Goal: Information Seeking & Learning: Learn about a topic

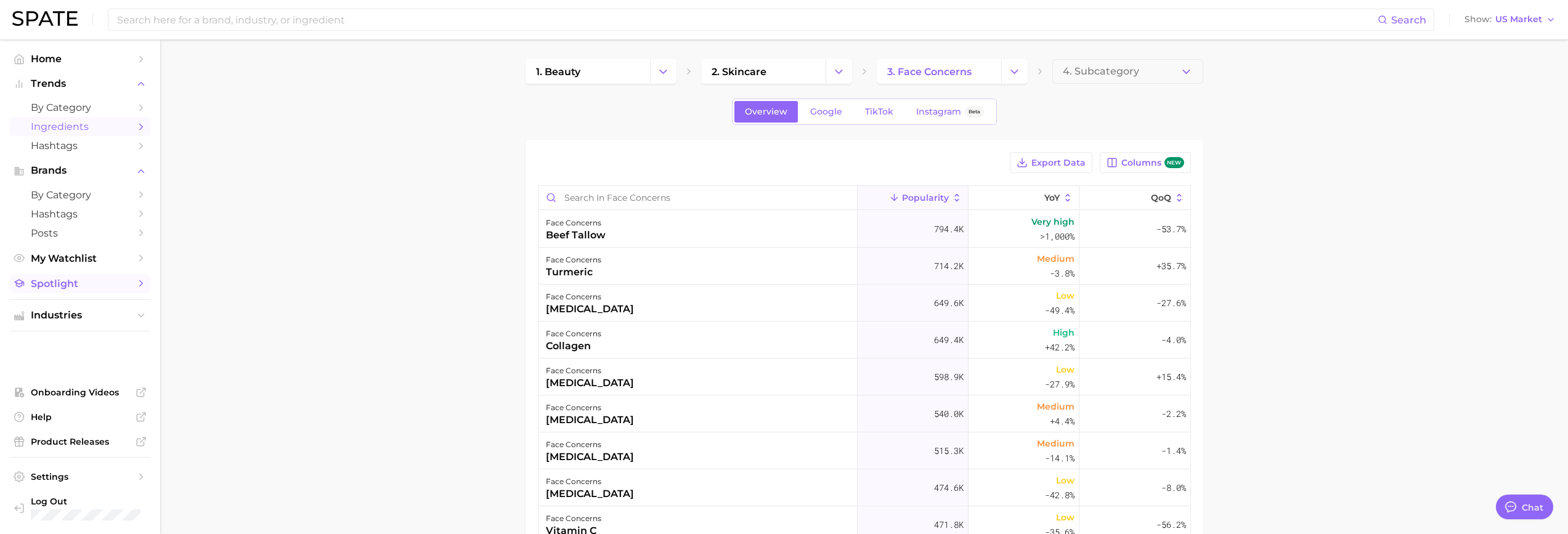
click at [81, 280] on span "Spotlight" at bounding box center [80, 284] width 99 height 12
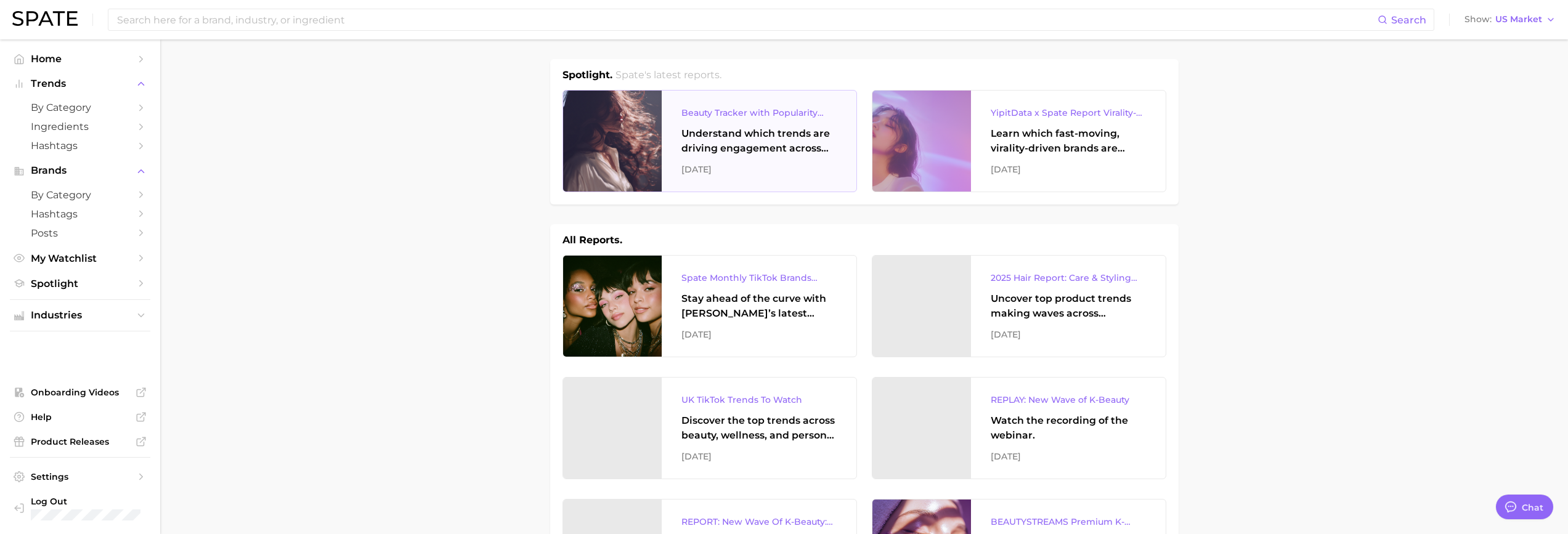
click at [630, 137] on div at bounding box center [613, 141] width 99 height 101
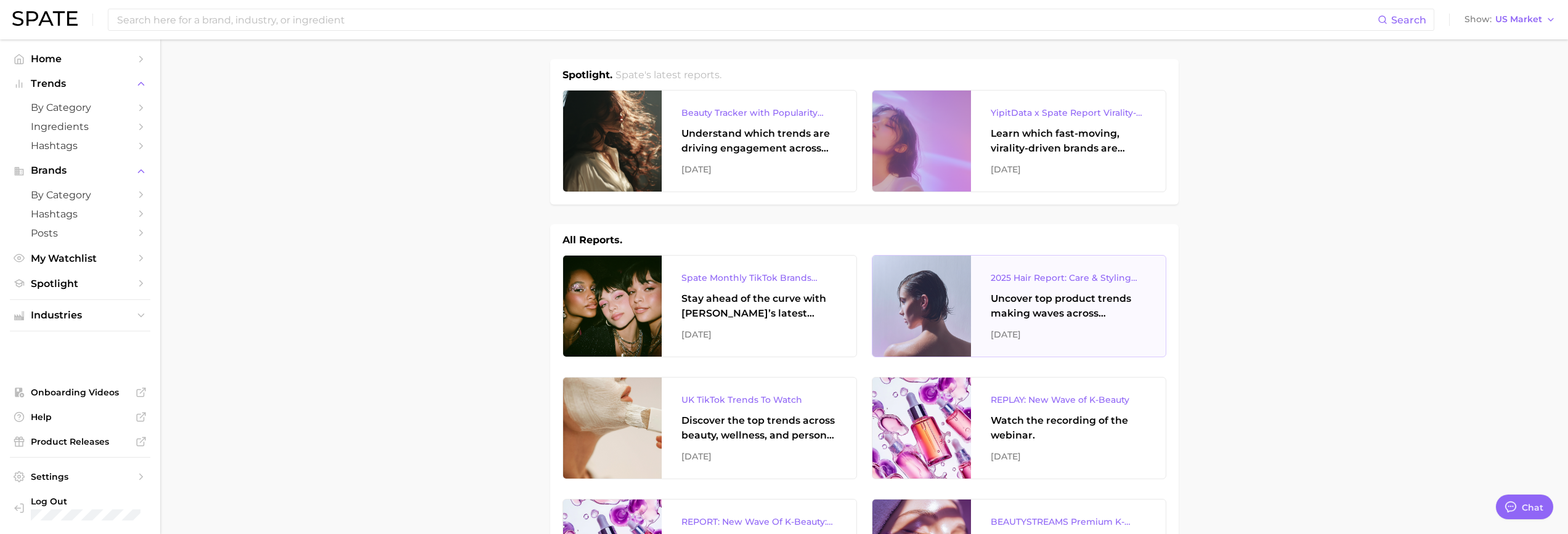
click at [928, 285] on div at bounding box center [922, 306] width 99 height 101
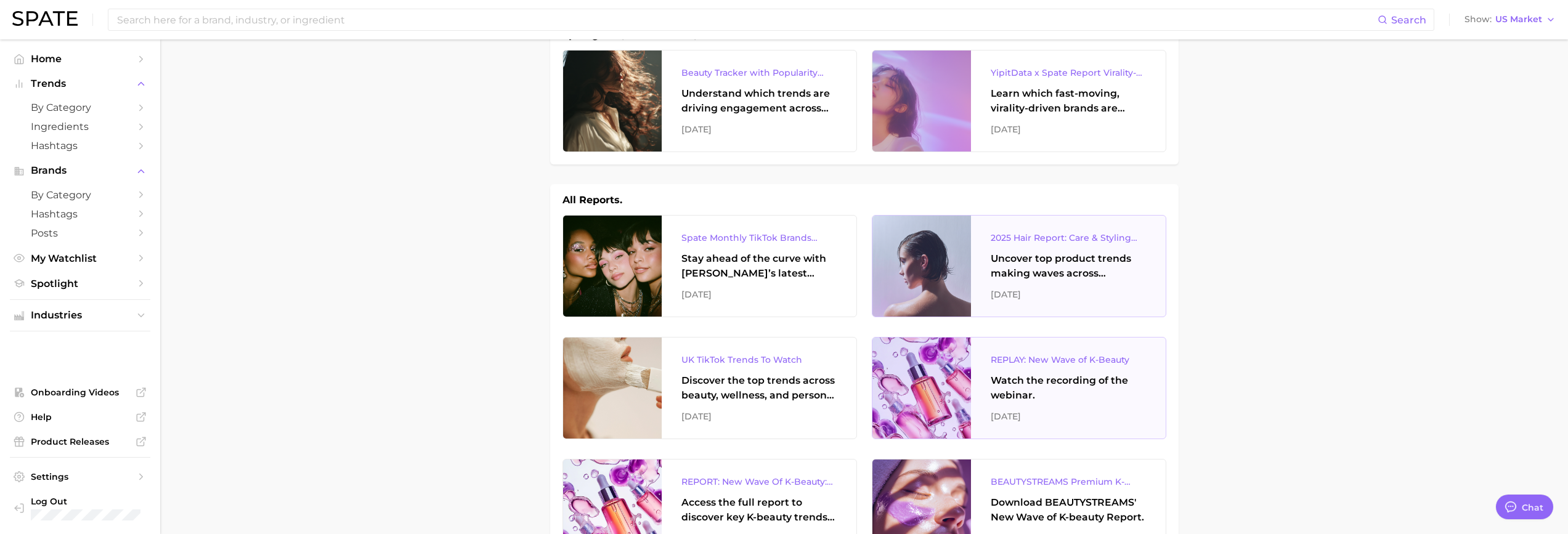
scroll to position [62, 0]
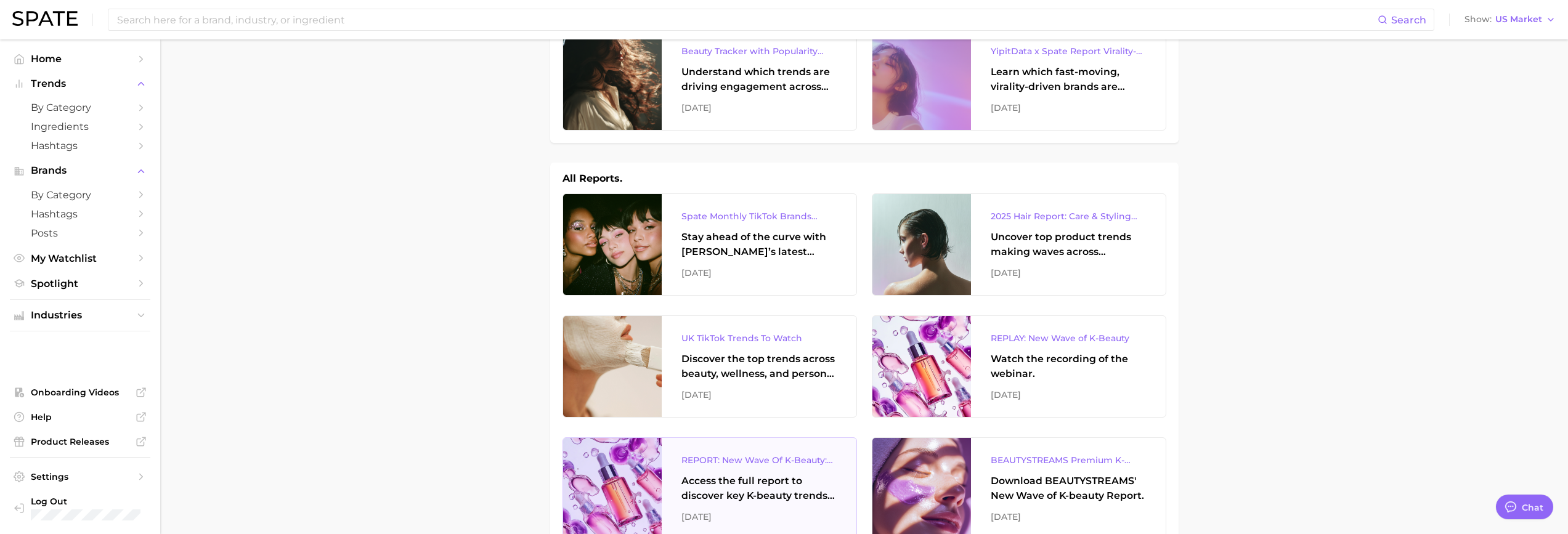
click at [616, 463] on div at bounding box center [613, 488] width 99 height 101
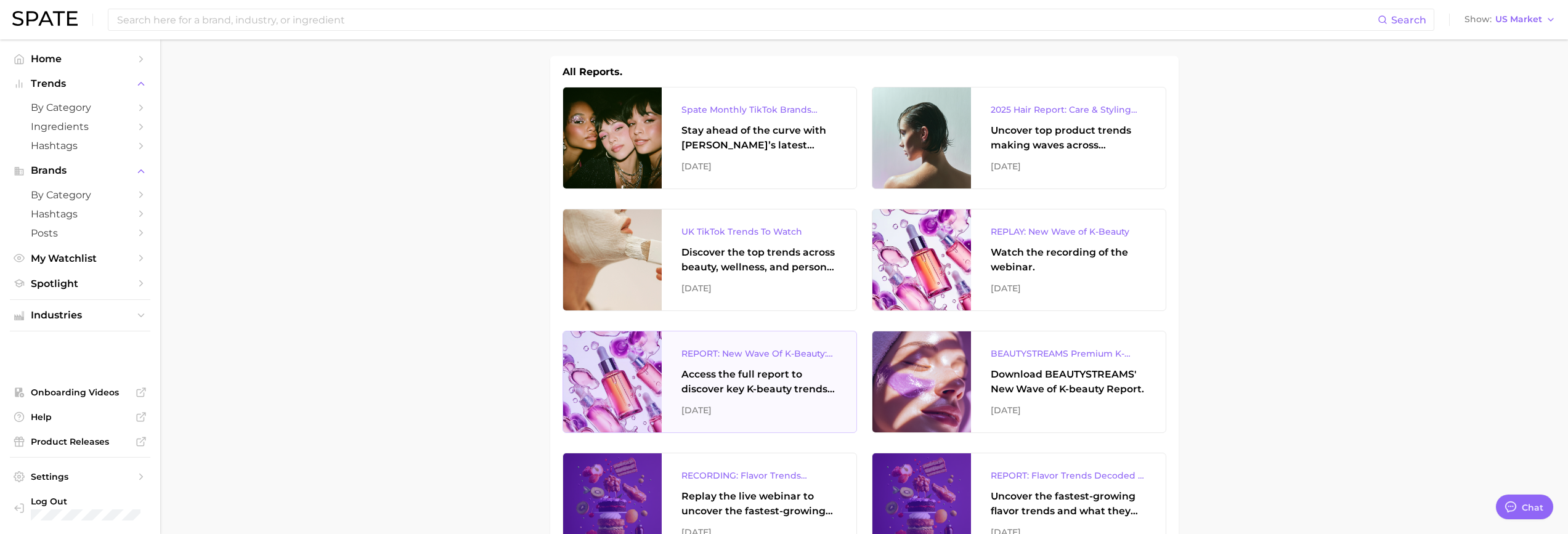
scroll to position [369, 0]
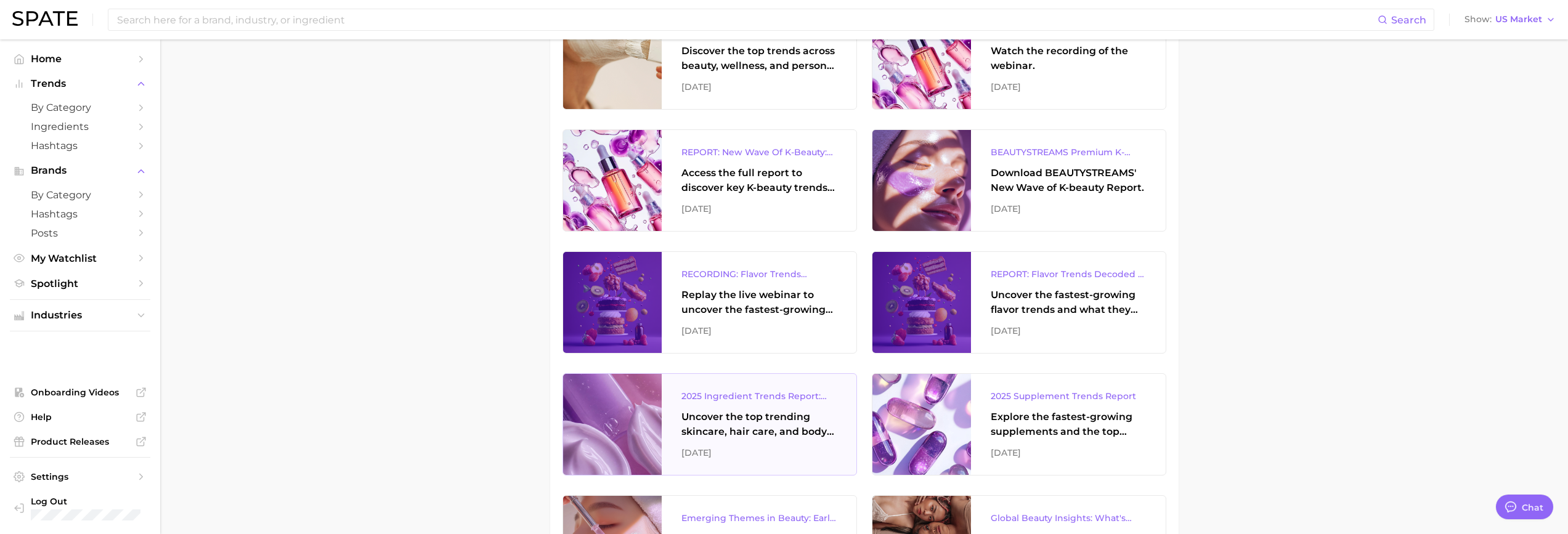
click at [651, 406] on div at bounding box center [613, 424] width 99 height 101
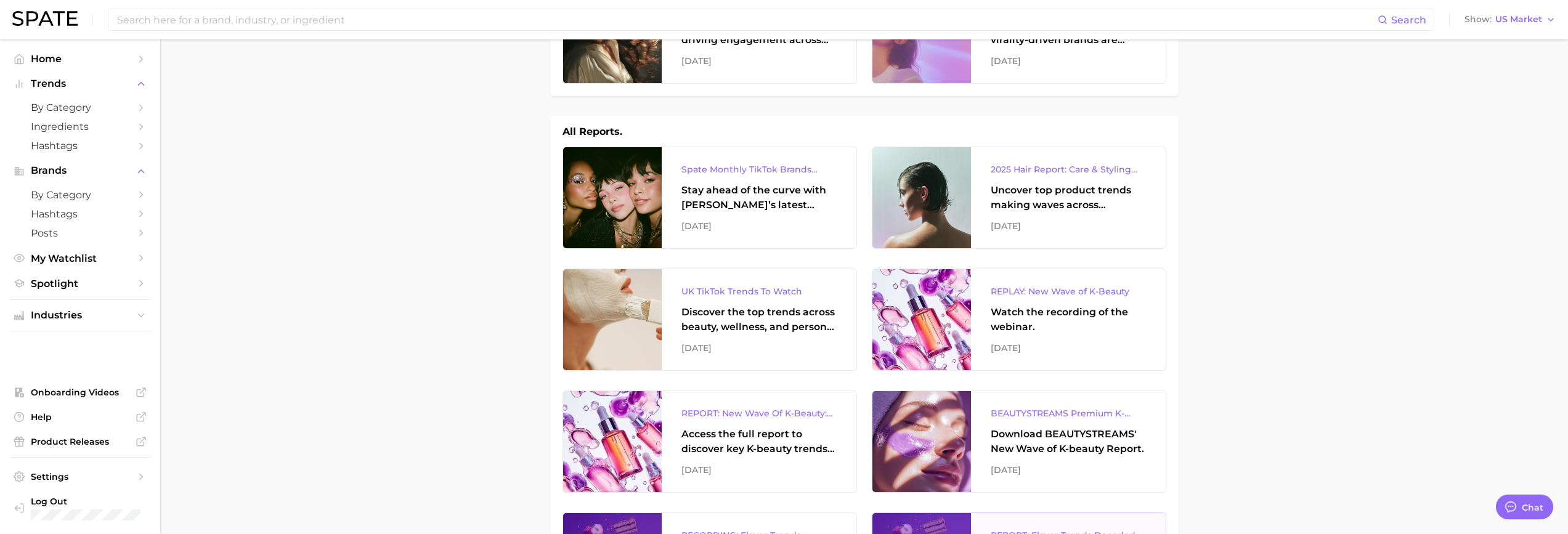
scroll to position [0, 0]
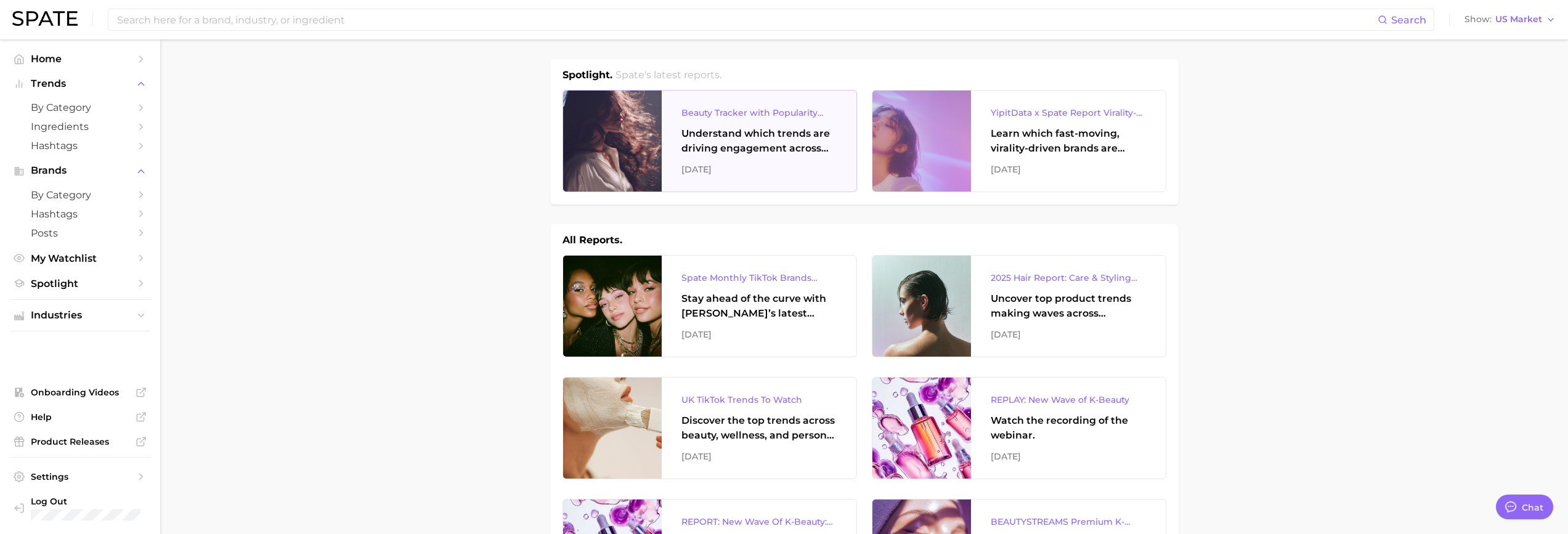
click at [823, 123] on div "Beauty Tracker with Popularity Index Understand which trends are driving engage…" at bounding box center [759, 141] width 195 height 101
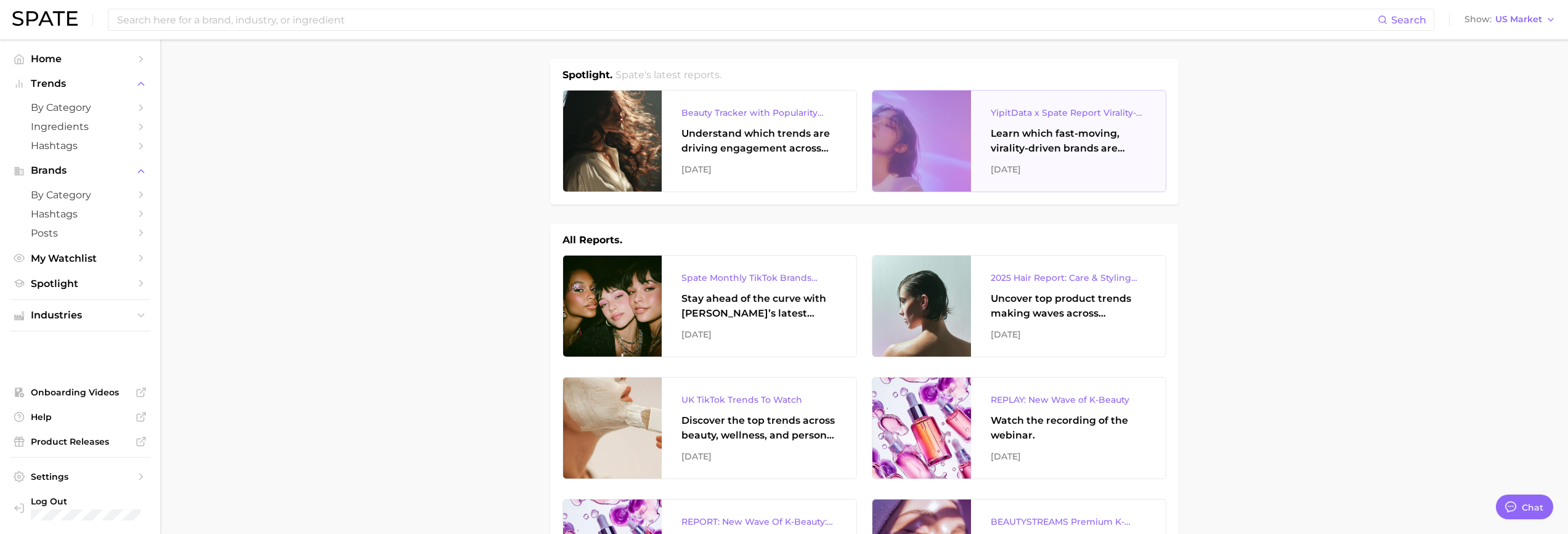
click at [896, 131] on div at bounding box center [922, 141] width 99 height 101
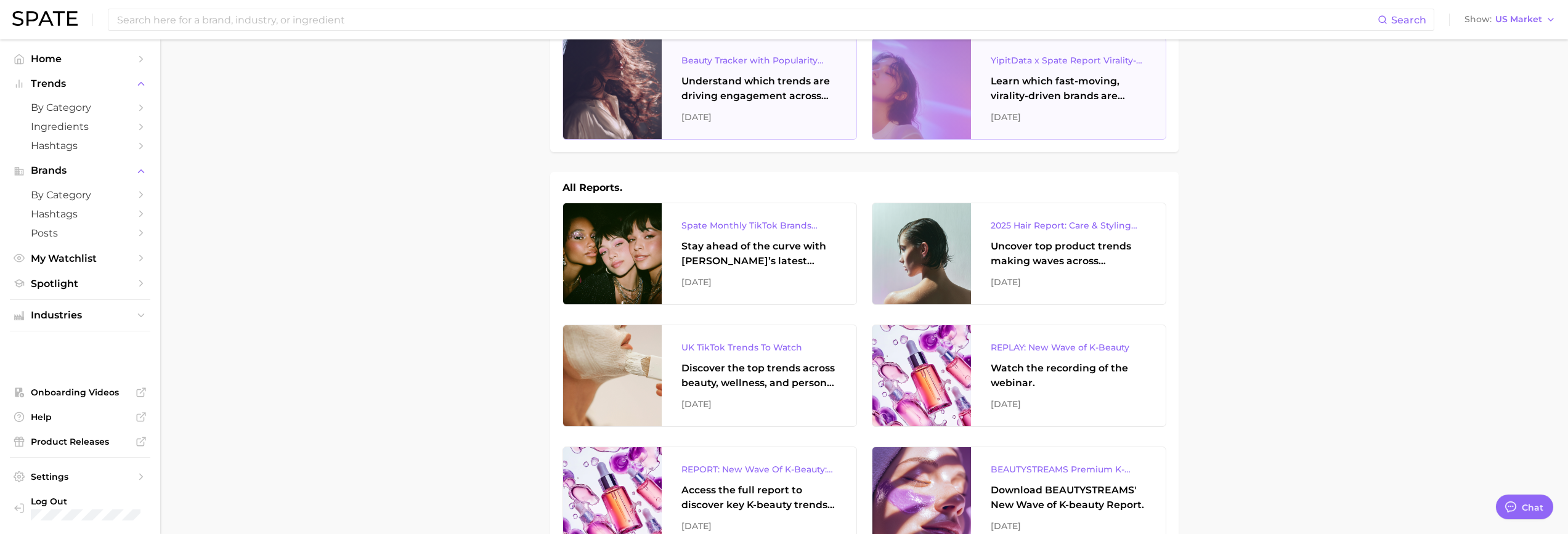
scroll to position [123, 0]
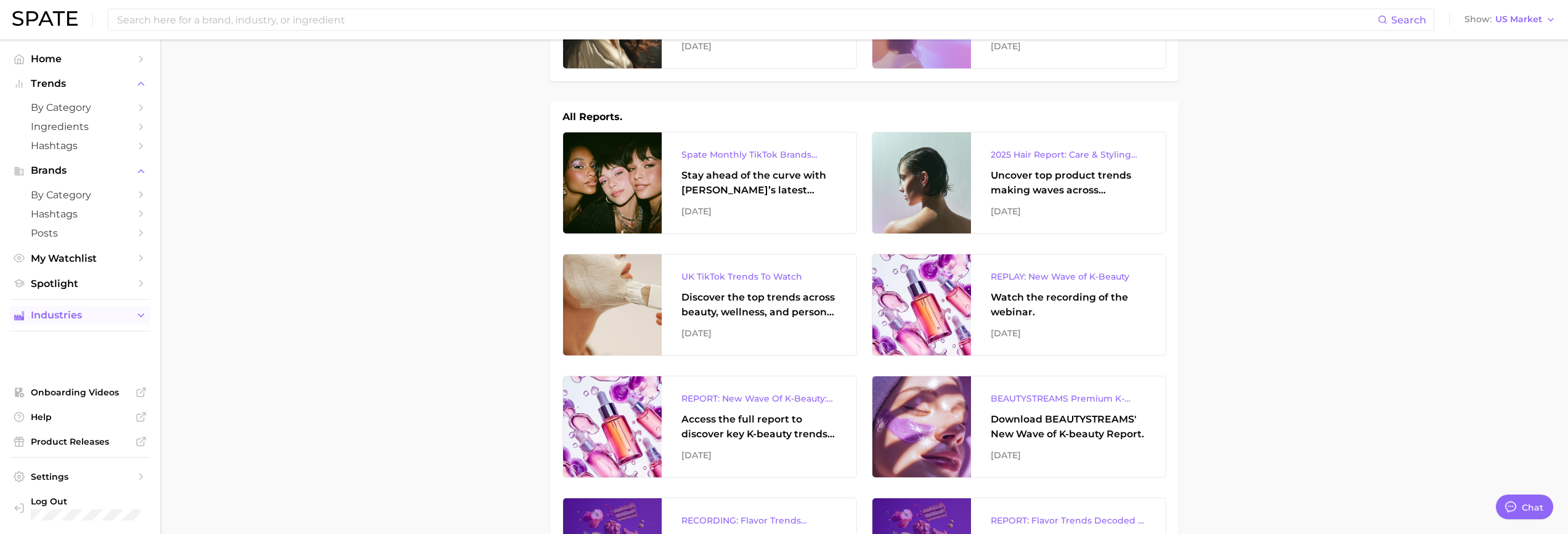
click at [122, 314] on span "Industries" at bounding box center [80, 315] width 99 height 11
click at [99, 147] on span "Hashtags" at bounding box center [80, 146] width 99 height 12
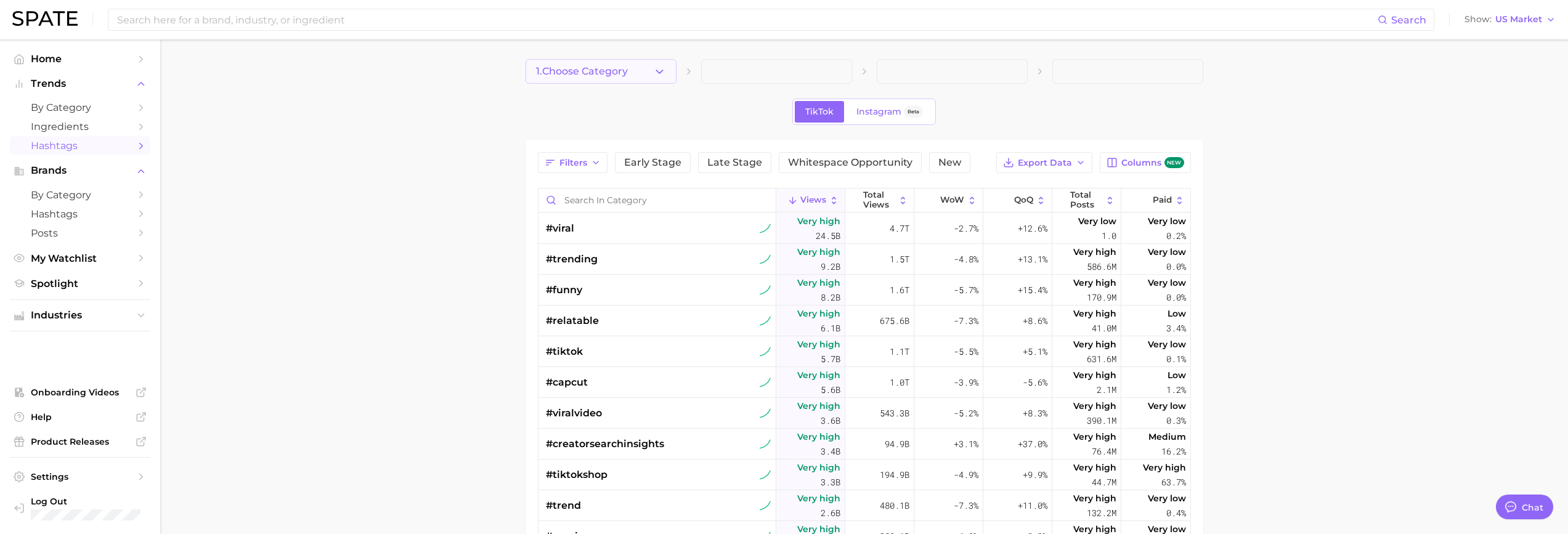
click at [668, 67] on button "1. Choose Category" at bounding box center [601, 72] width 151 height 25
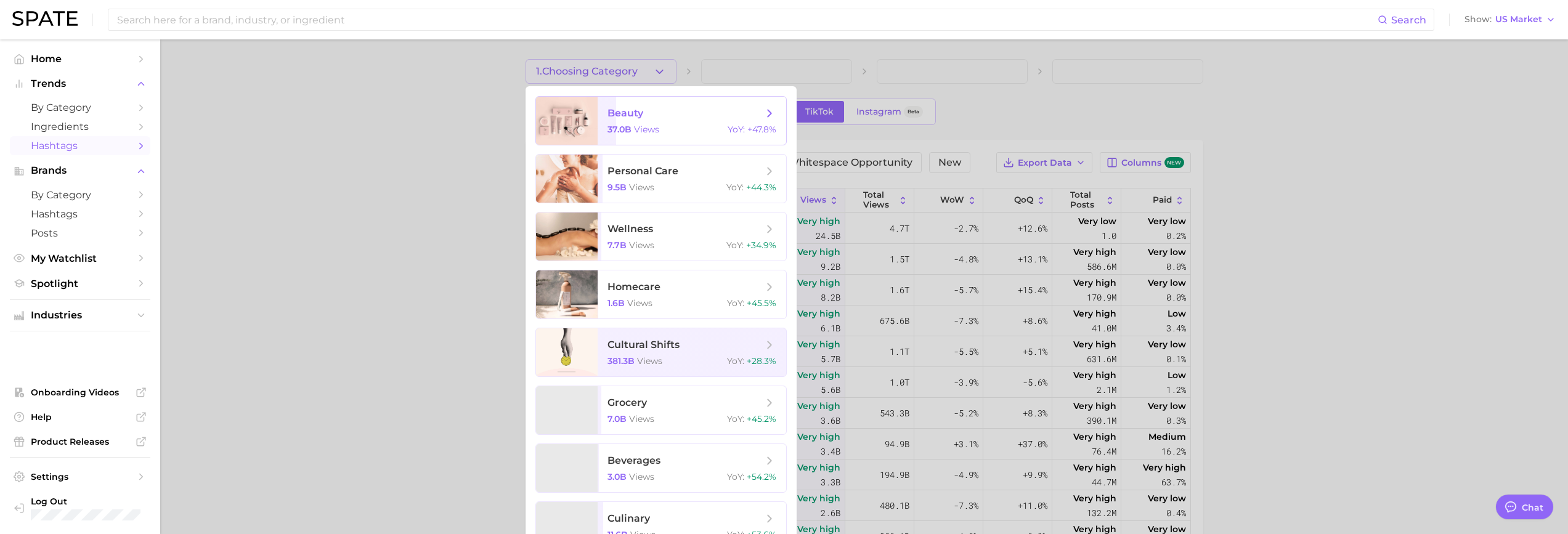
click at [646, 118] on span "beauty" at bounding box center [685, 113] width 155 height 14
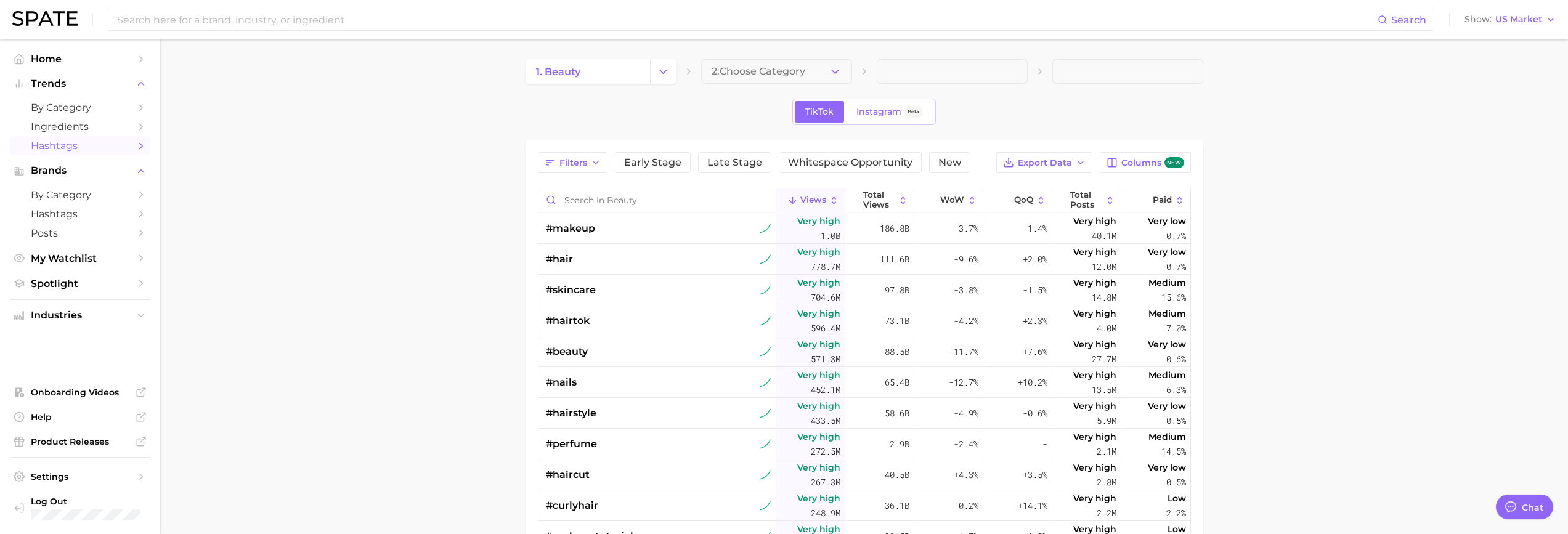
click at [763, 72] on span "2. Choose Category" at bounding box center [759, 72] width 94 height 11
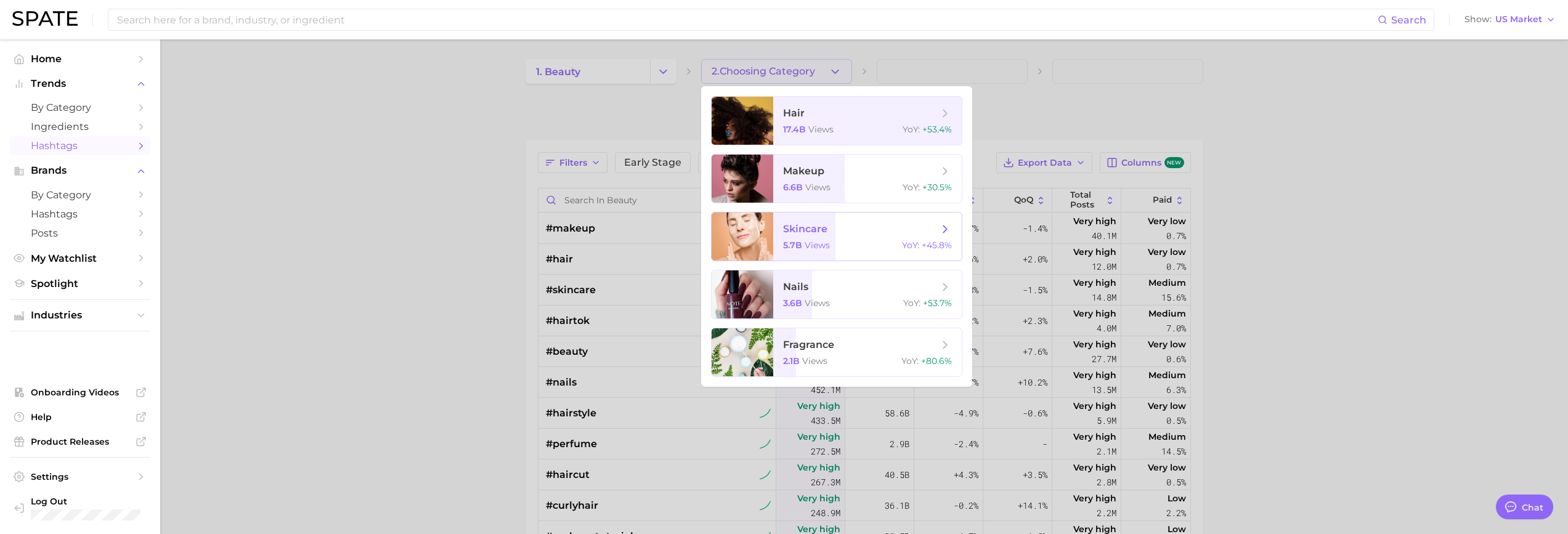
click at [807, 228] on span "skincare" at bounding box center [806, 229] width 44 height 12
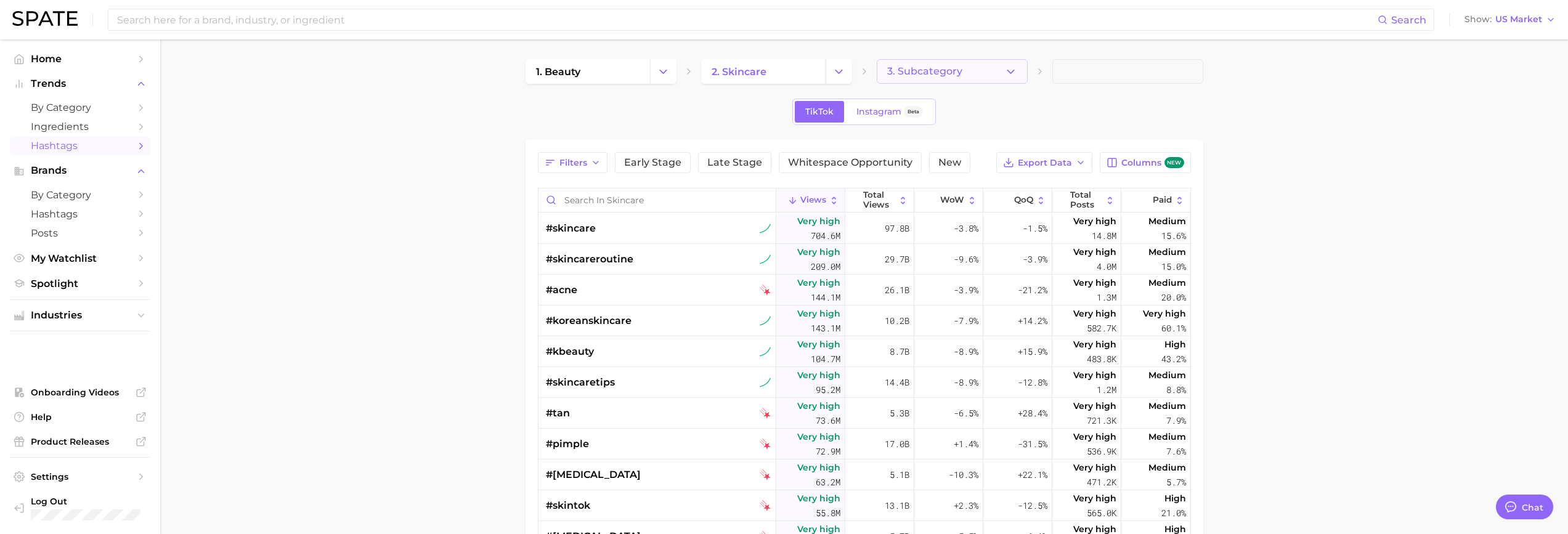
click at [928, 75] on span "3. Subcategory" at bounding box center [925, 72] width 75 height 11
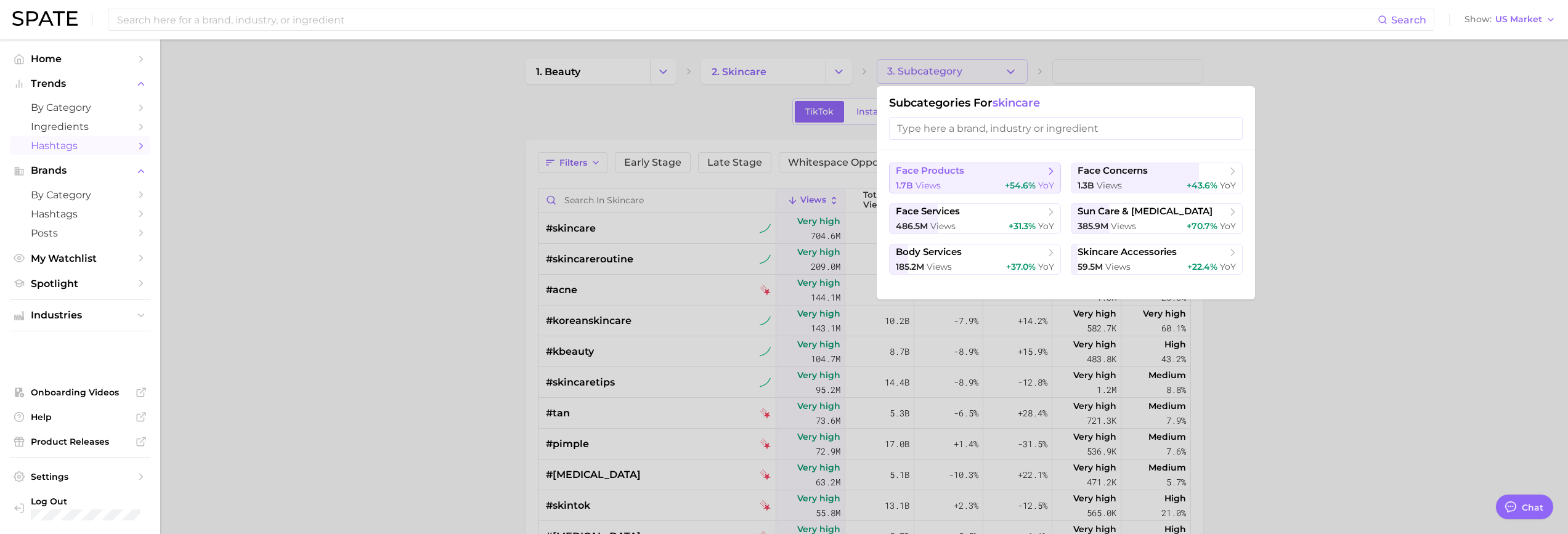
click at [985, 186] on div "1.7b views +54.6% YoY" at bounding box center [975, 186] width 159 height 12
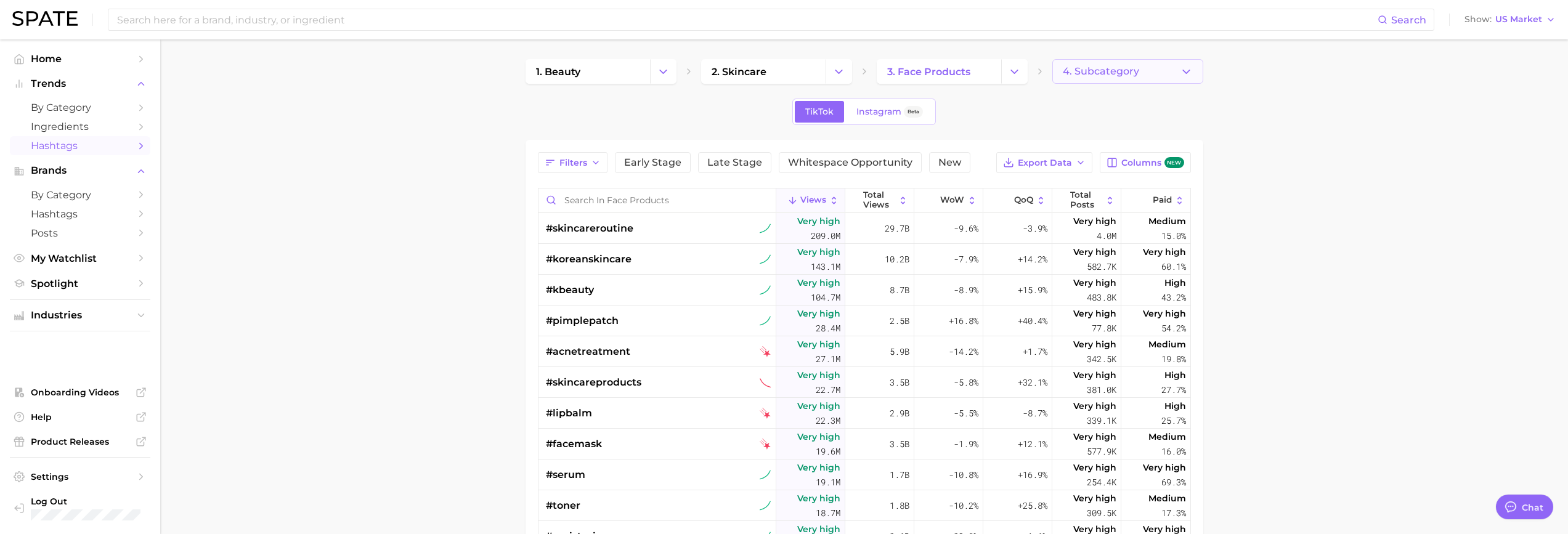
click at [1163, 71] on button "4. Subcategory" at bounding box center [1128, 72] width 151 height 25
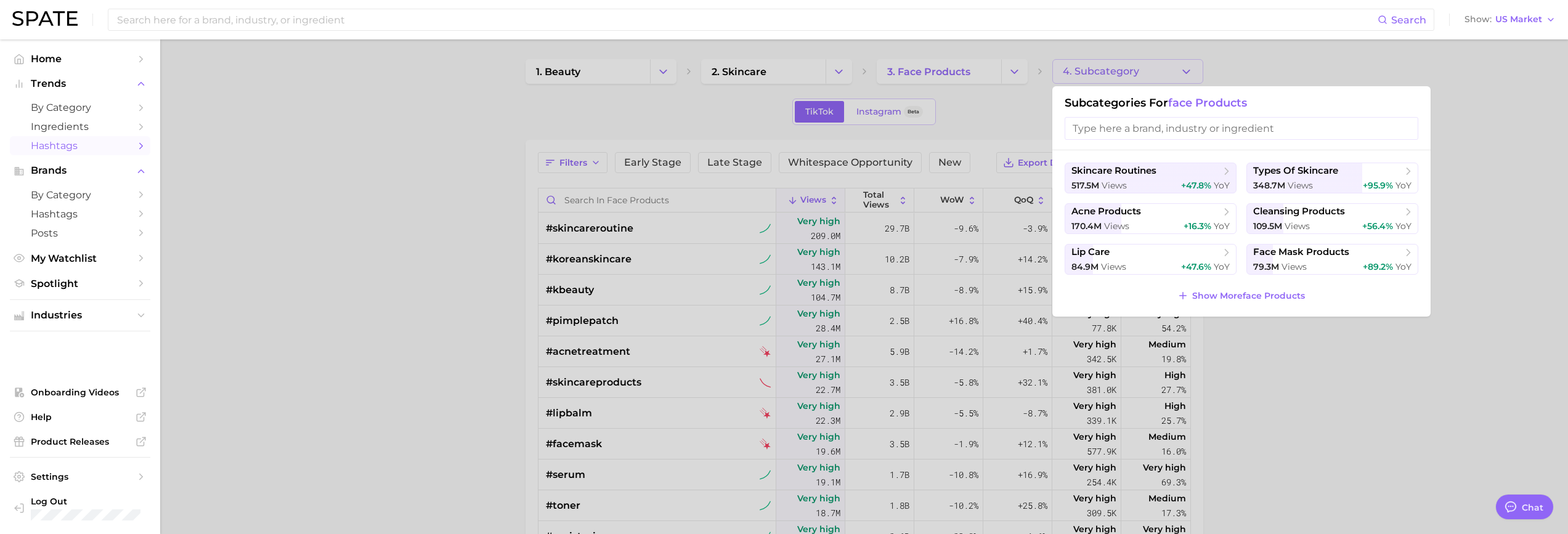
click at [244, 128] on div at bounding box center [784, 267] width 1568 height 534
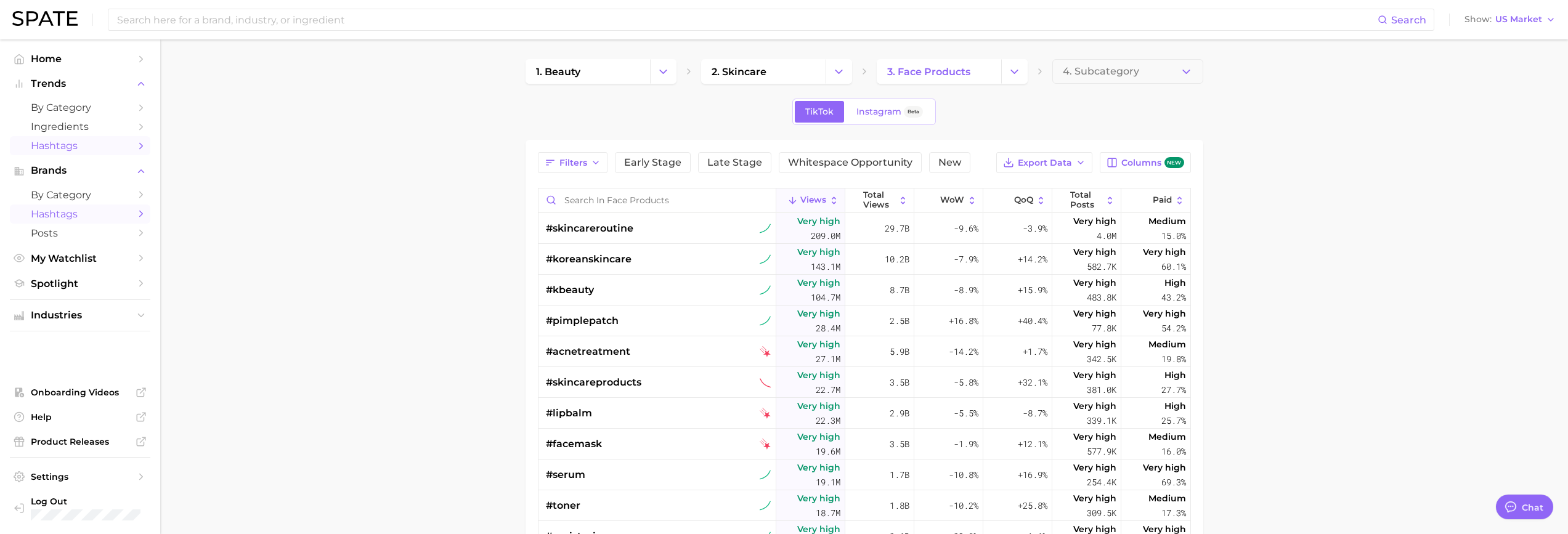
click at [65, 212] on span "Hashtags" at bounding box center [80, 214] width 99 height 12
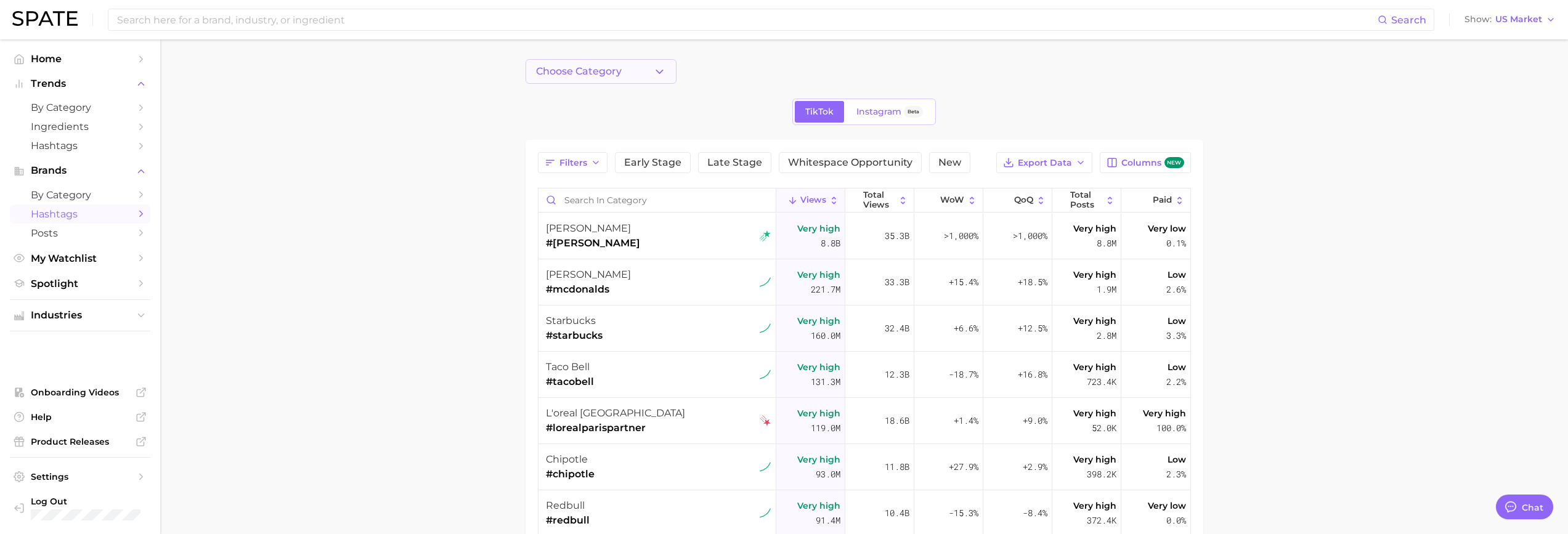
click at [582, 74] on span "Choose Category" at bounding box center [579, 72] width 86 height 11
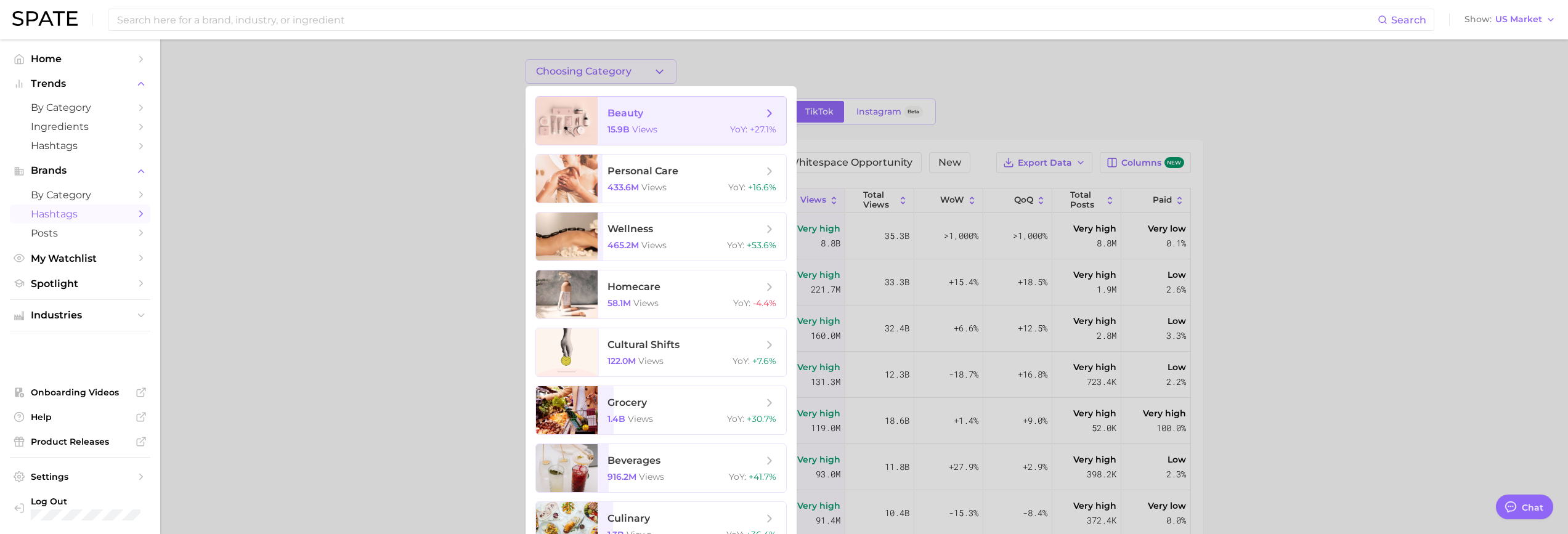
click at [640, 135] on span "beauty 15.9b views YoY : +27.1%" at bounding box center [692, 121] width 189 height 48
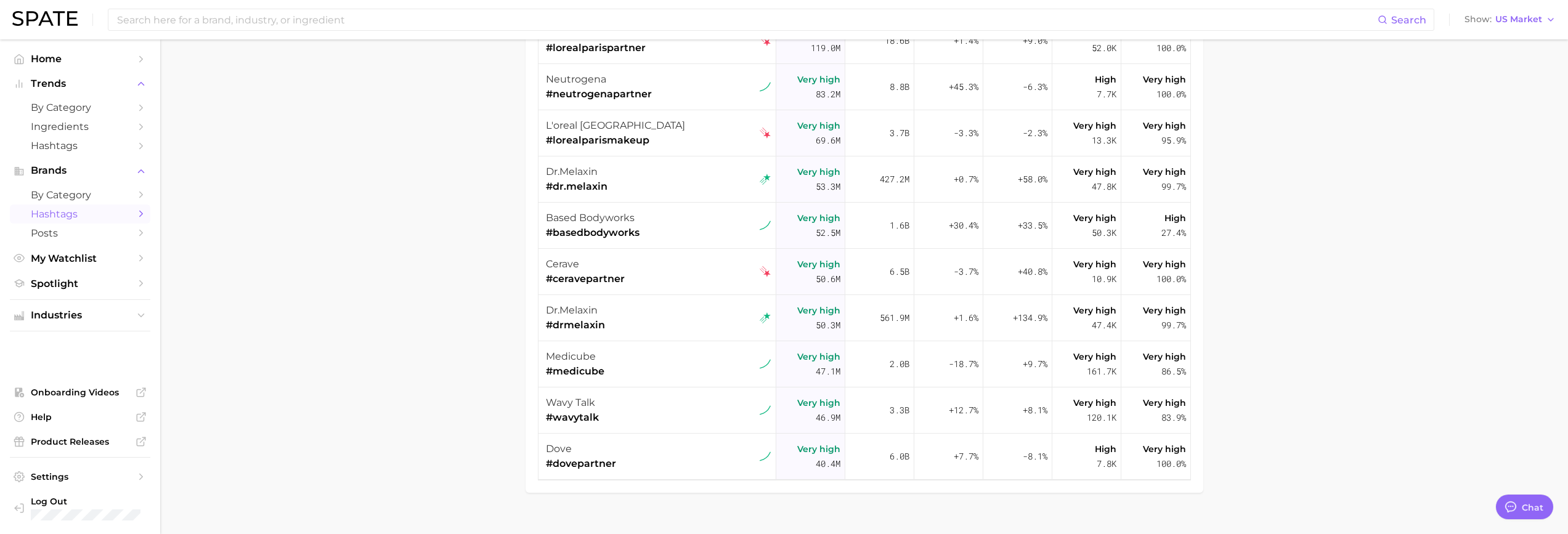
scroll to position [247, 0]
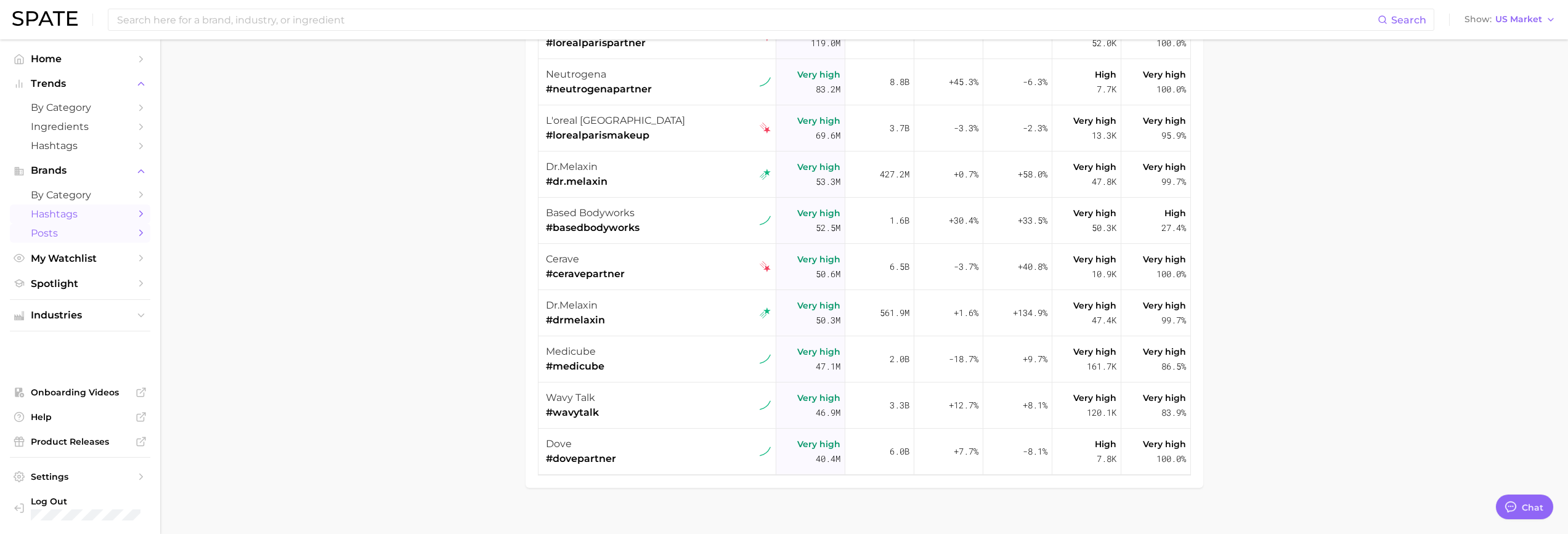
click at [71, 232] on span "Posts" at bounding box center [80, 233] width 99 height 12
